Goal: Information Seeking & Learning: Learn about a topic

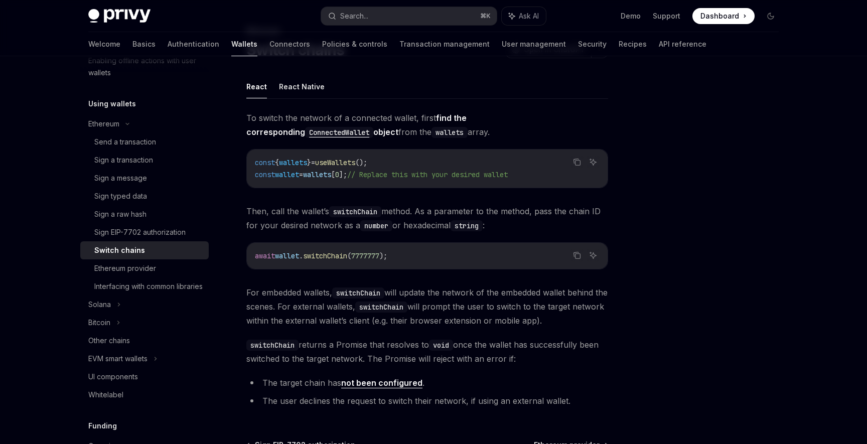
scroll to position [54, 0]
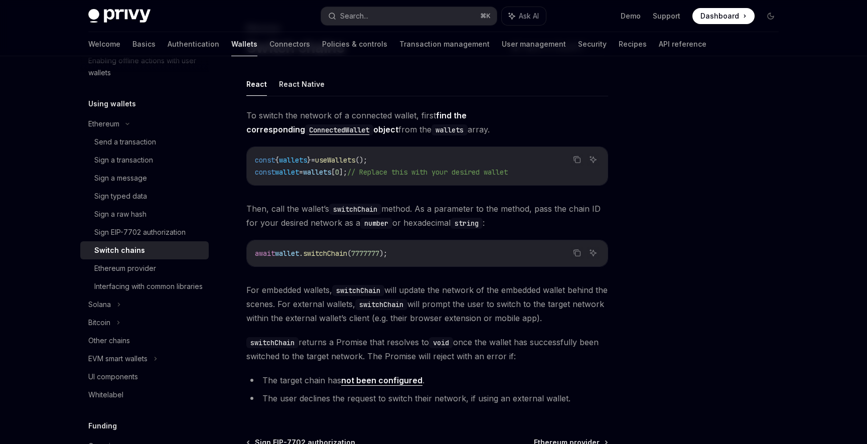
click at [373, 124] on code "ConnectedWallet" at bounding box center [339, 129] width 68 height 11
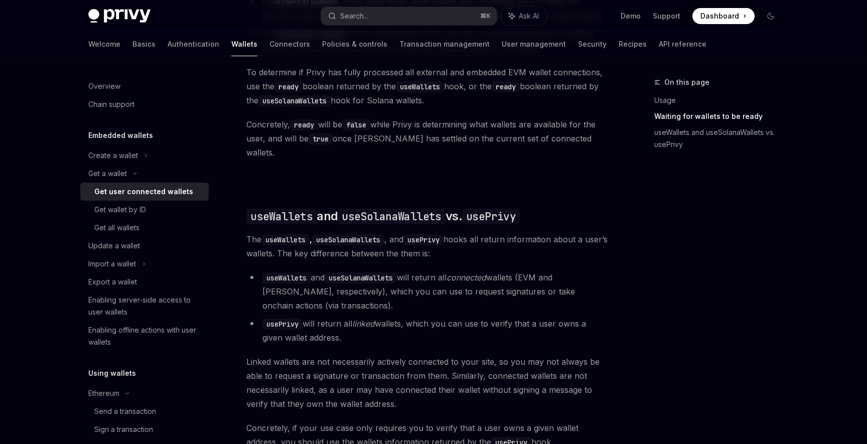
scroll to position [774, 0]
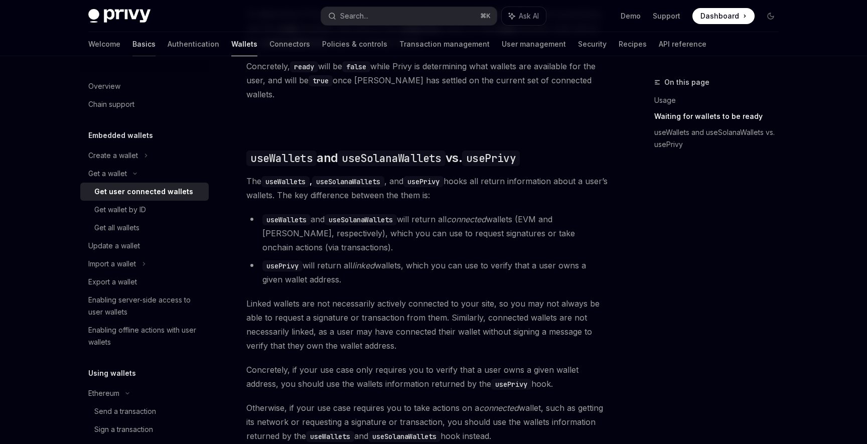
click at [132, 47] on link "Basics" at bounding box center [143, 44] width 23 height 24
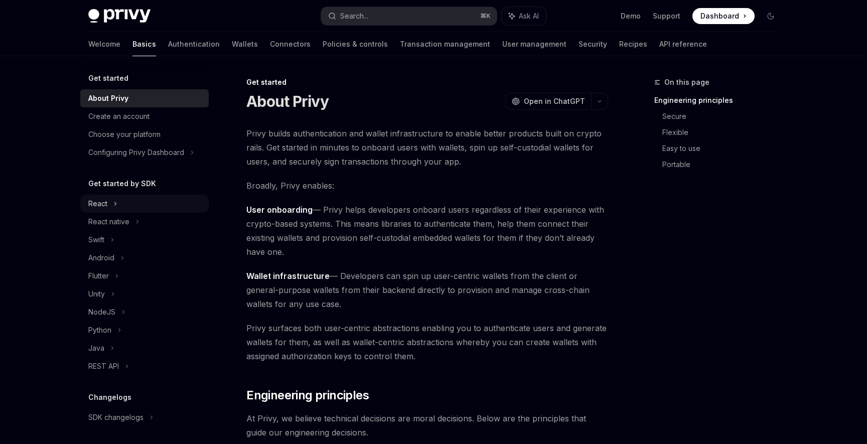
click at [142, 202] on div "React" at bounding box center [144, 204] width 128 height 18
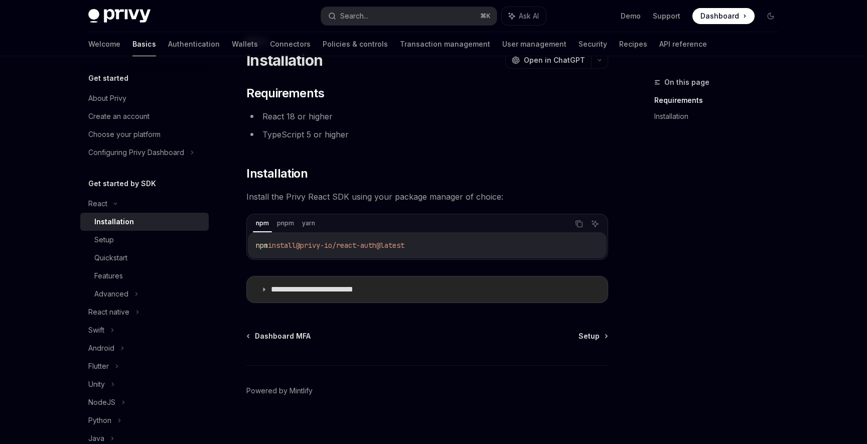
scroll to position [49, 0]
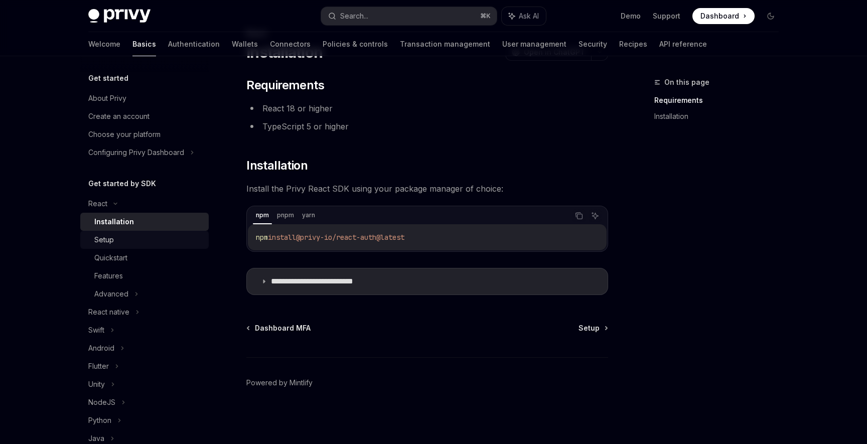
click at [158, 247] on link "Setup" at bounding box center [144, 240] width 128 height 18
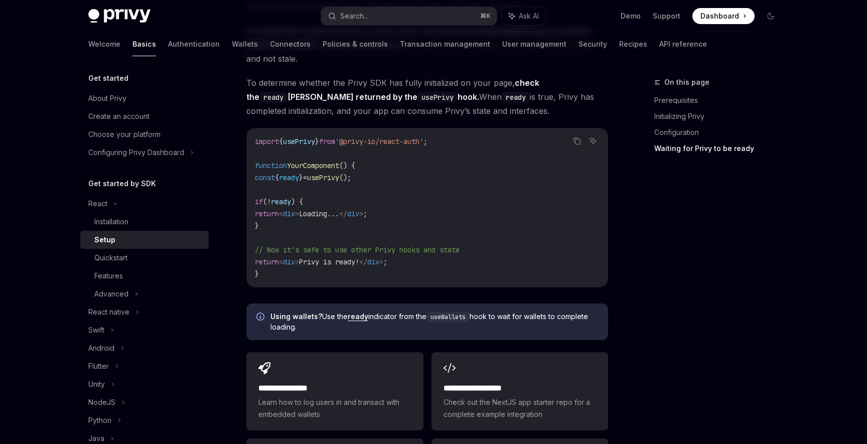
scroll to position [1279, 0]
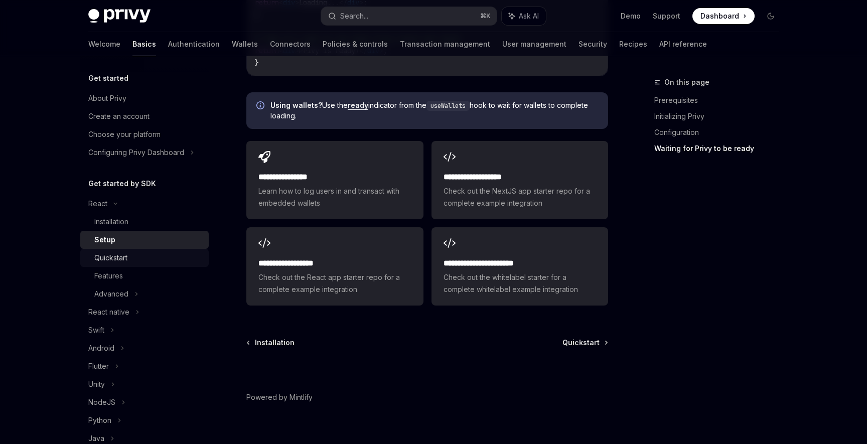
click at [176, 252] on div "Quickstart" at bounding box center [148, 258] width 108 height 12
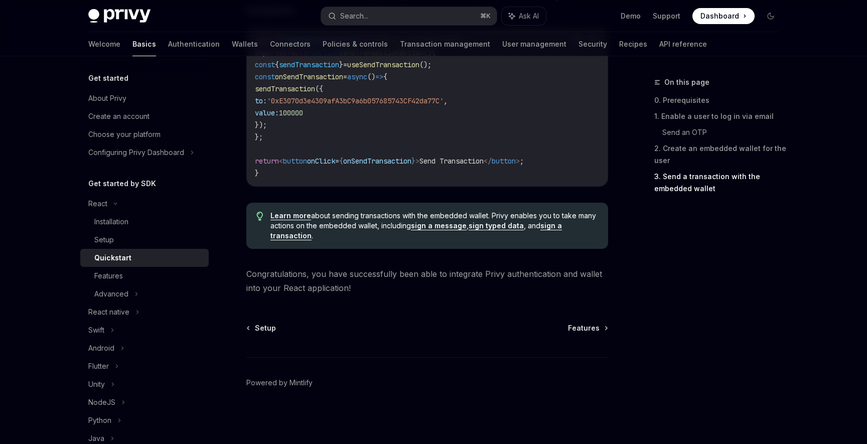
scroll to position [1012, 0]
click at [166, 276] on div "Features" at bounding box center [148, 276] width 108 height 12
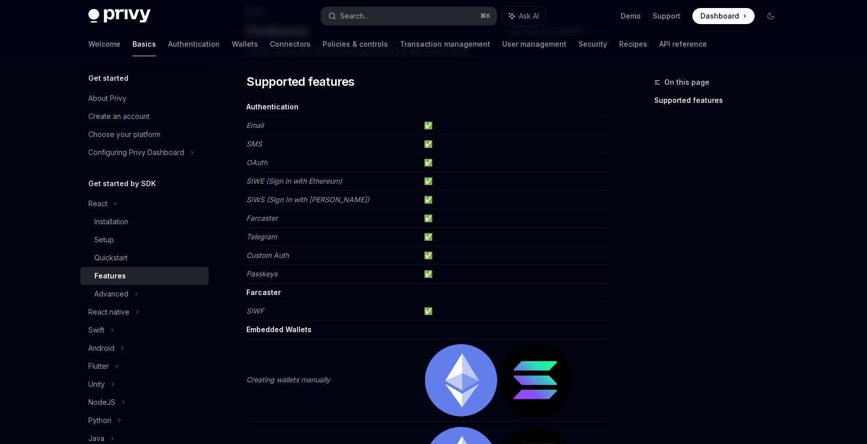
scroll to position [84, 0]
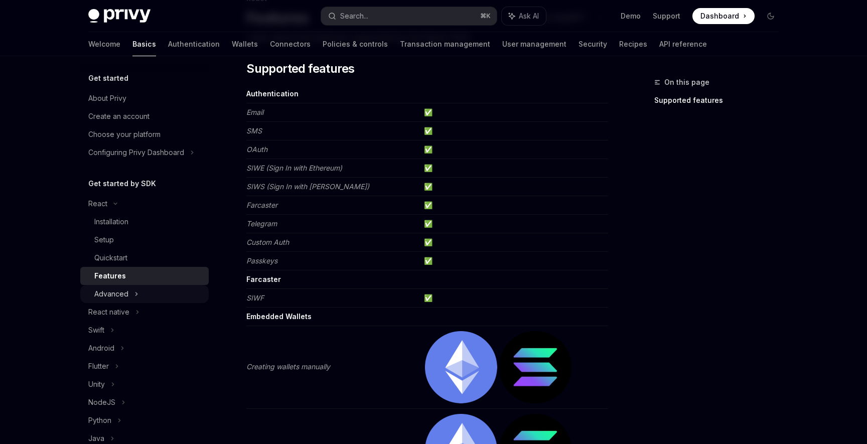
click at [132, 295] on div "Advanced" at bounding box center [144, 294] width 128 height 18
type textarea "*"
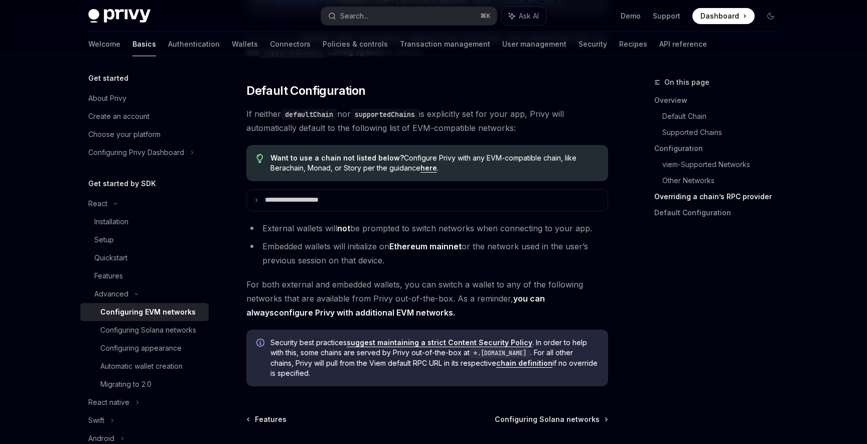
scroll to position [2475, 0]
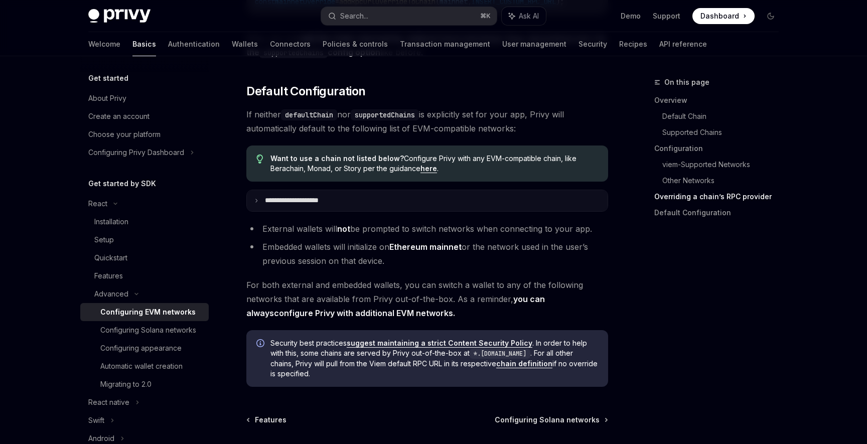
click at [323, 205] on p "**********" at bounding box center [303, 200] width 76 height 9
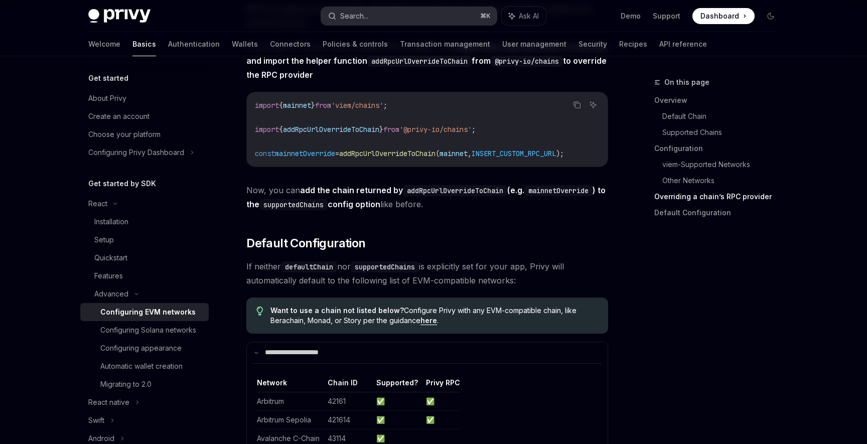
scroll to position [2324, 0]
click at [424, 325] on link "here" at bounding box center [429, 320] width 17 height 9
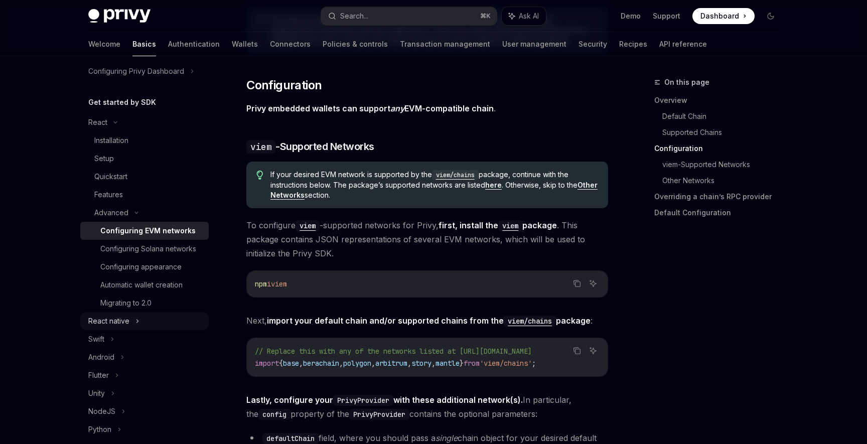
scroll to position [82, 0]
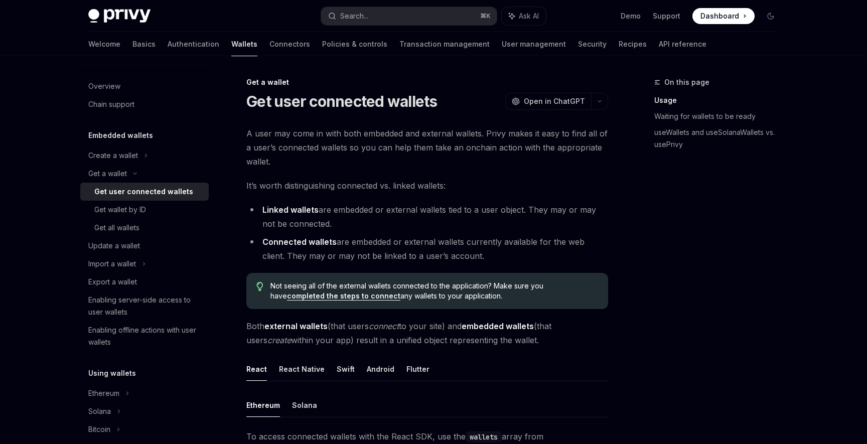
click at [328, 225] on li "Linked wallets are embedded or external wallets tied to a user object. They may…" at bounding box center [427, 217] width 362 height 28
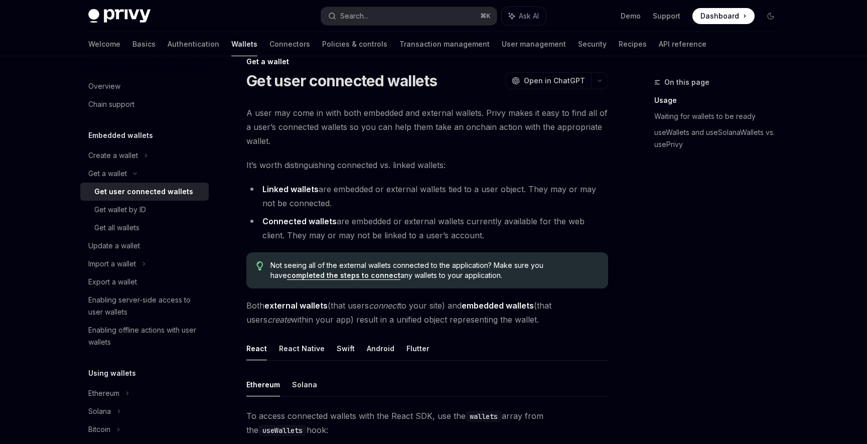
scroll to position [22, 0]
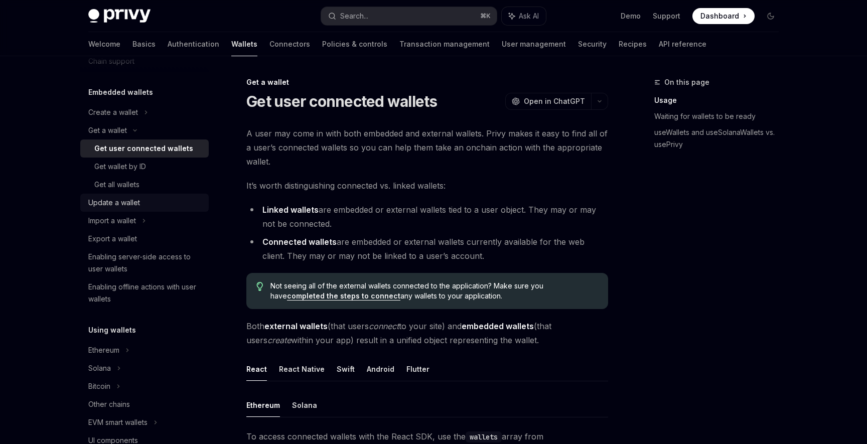
scroll to position [43, 0]
